Goal: Transaction & Acquisition: Purchase product/service

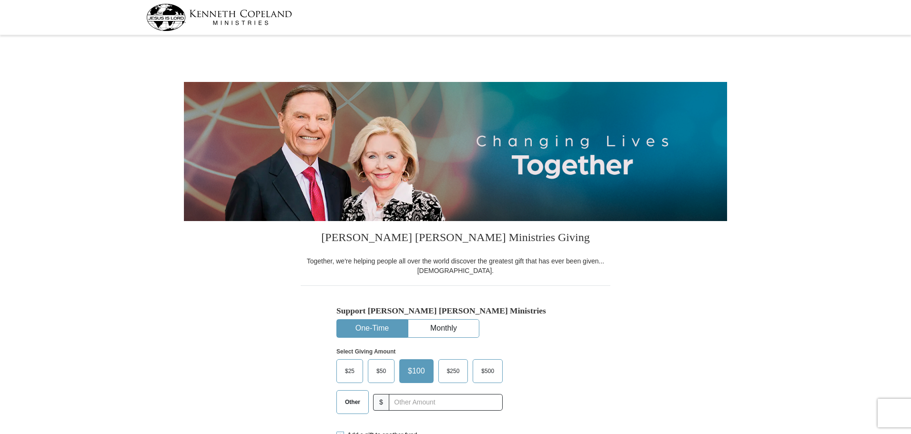
select select "SC"
click at [375, 333] on button "One-Time" at bounding box center [372, 329] width 70 height 18
click at [410, 406] on input "text" at bounding box center [445, 402] width 106 height 17
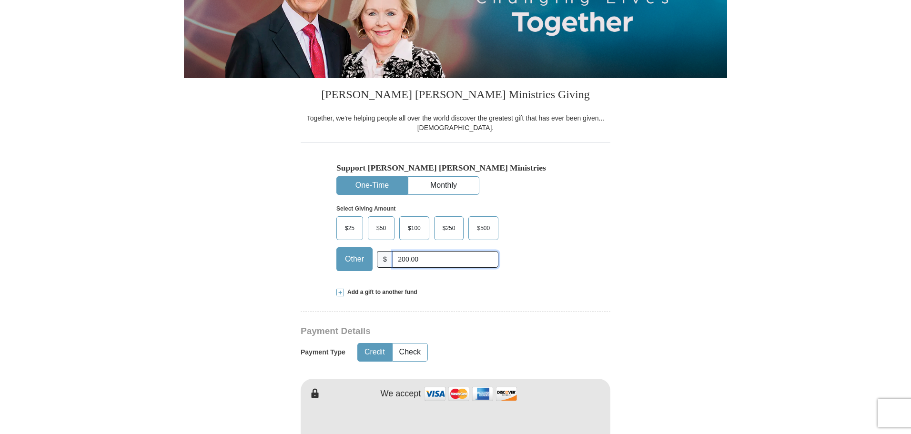
scroll to position [191, 0]
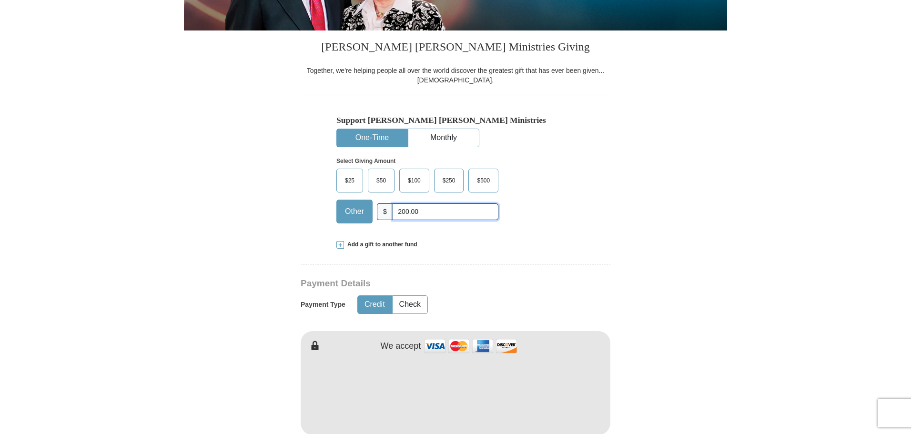
type input "200.00"
click at [436, 345] on img at bounding box center [470, 346] width 95 height 20
click at [434, 345] on img at bounding box center [470, 346] width 95 height 20
drag, startPoint x: 380, startPoint y: 305, endPoint x: 448, endPoint y: 342, distance: 77.6
click at [379, 305] on button "Credit" at bounding box center [375, 305] width 34 height 18
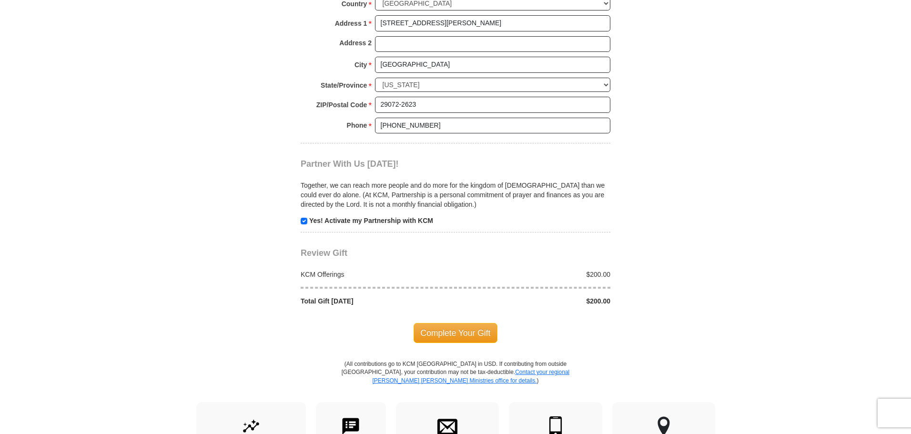
scroll to position [762, 0]
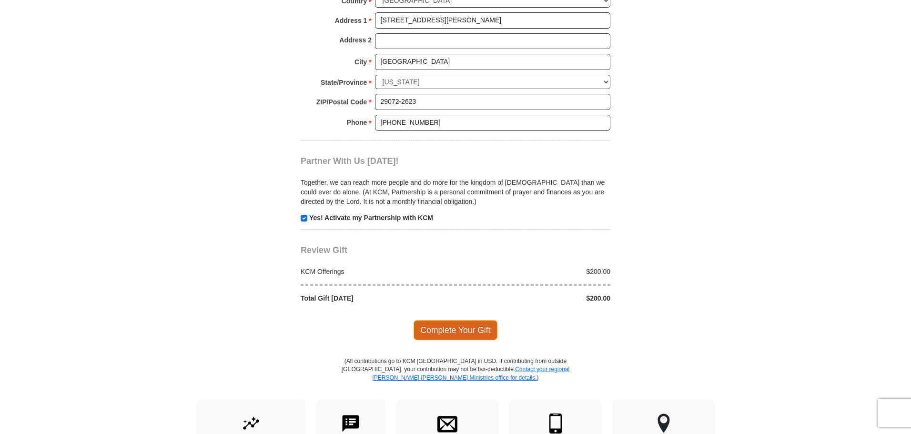
click at [450, 328] on span "Complete Your Gift" at bounding box center [455, 330] width 84 height 20
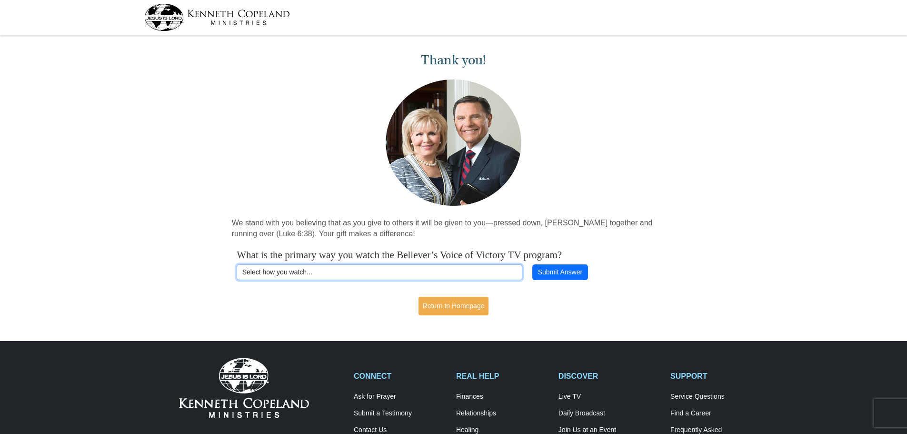
click at [380, 271] on select "Select how you watch... Daystar Morning Daystar Evening [DOMAIN_NAME] [DOMAIN_N…" at bounding box center [380, 272] width 286 height 16
select select "YOUTUBE"
click at [237, 264] on select "Select how you watch... Daystar Morning Daystar Evening [DOMAIN_NAME] [DOMAIN_N…" at bounding box center [380, 272] width 286 height 16
click at [457, 306] on link "Return to Homepage" at bounding box center [454, 306] width 70 height 19
